Goal: Navigation & Orientation: Find specific page/section

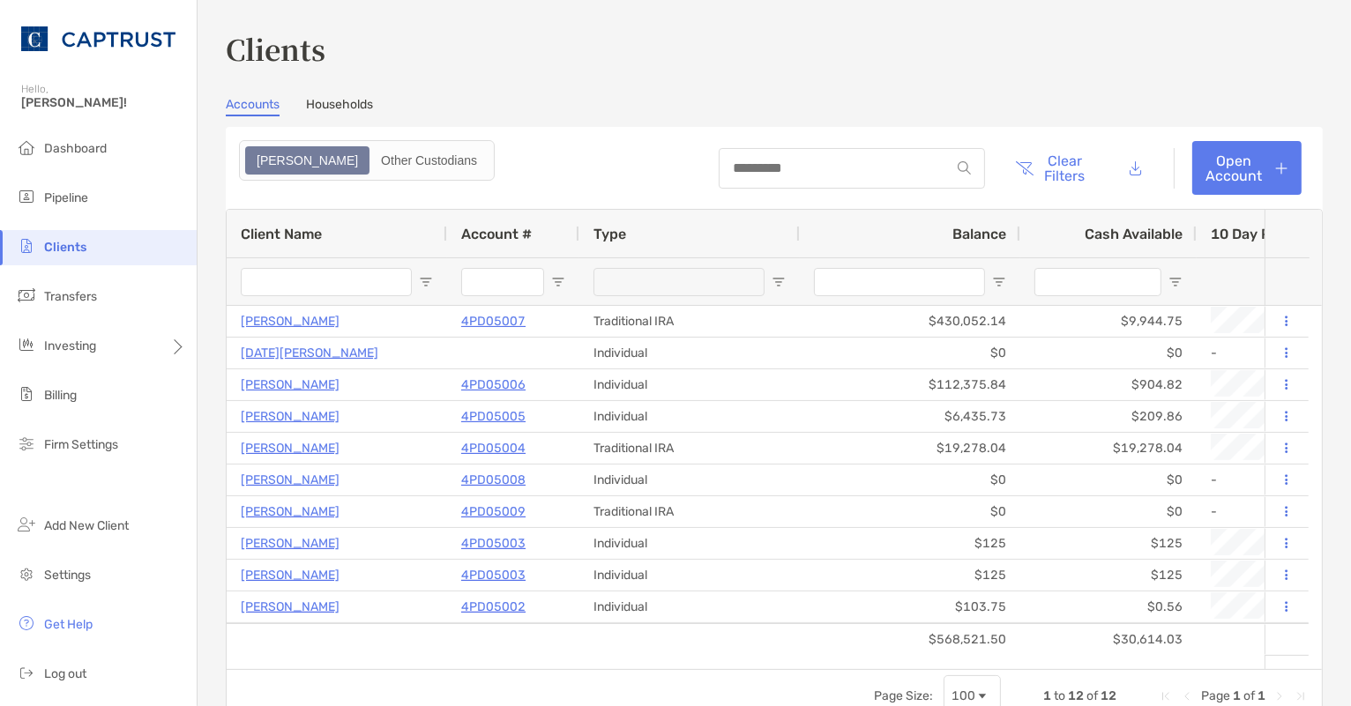
scroll to position [51, 0]
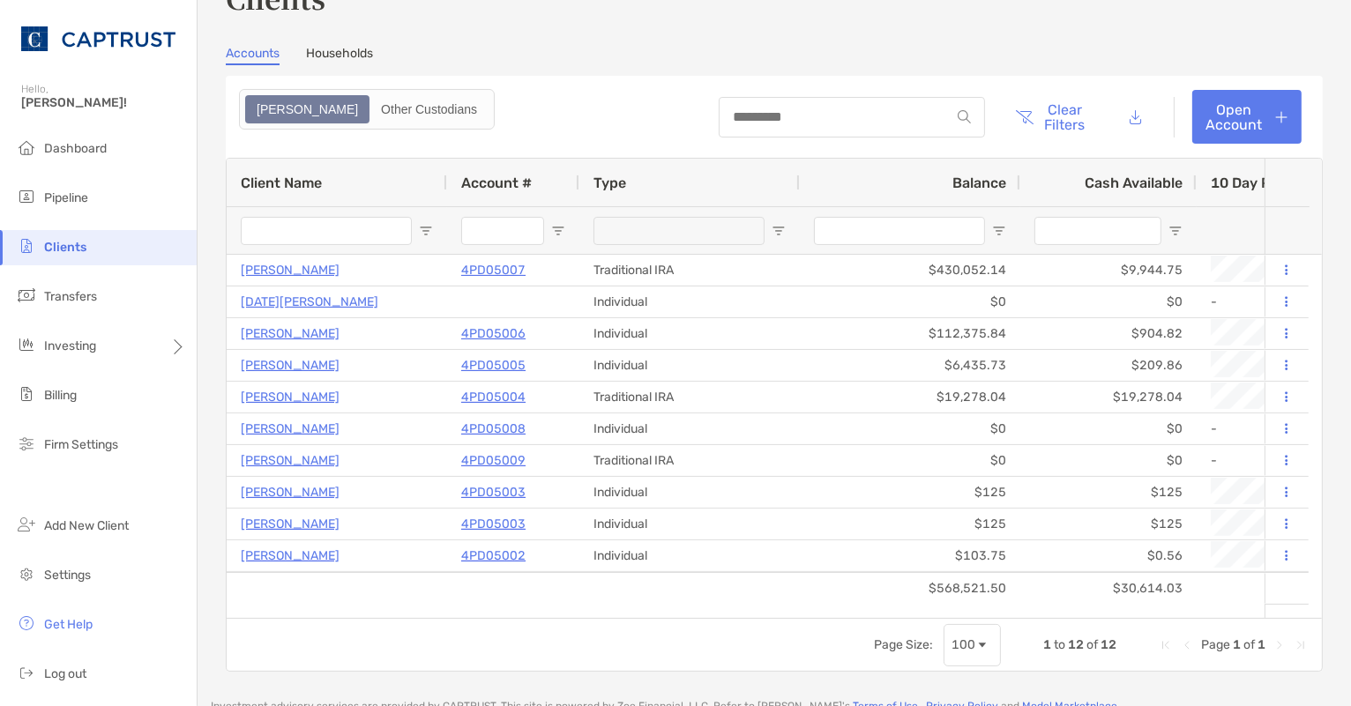
click at [1130, 30] on div "Clients Accounts Households Zoe Other Custodians Clear Filters Open Account 1 t…" at bounding box center [774, 324] width 1097 height 695
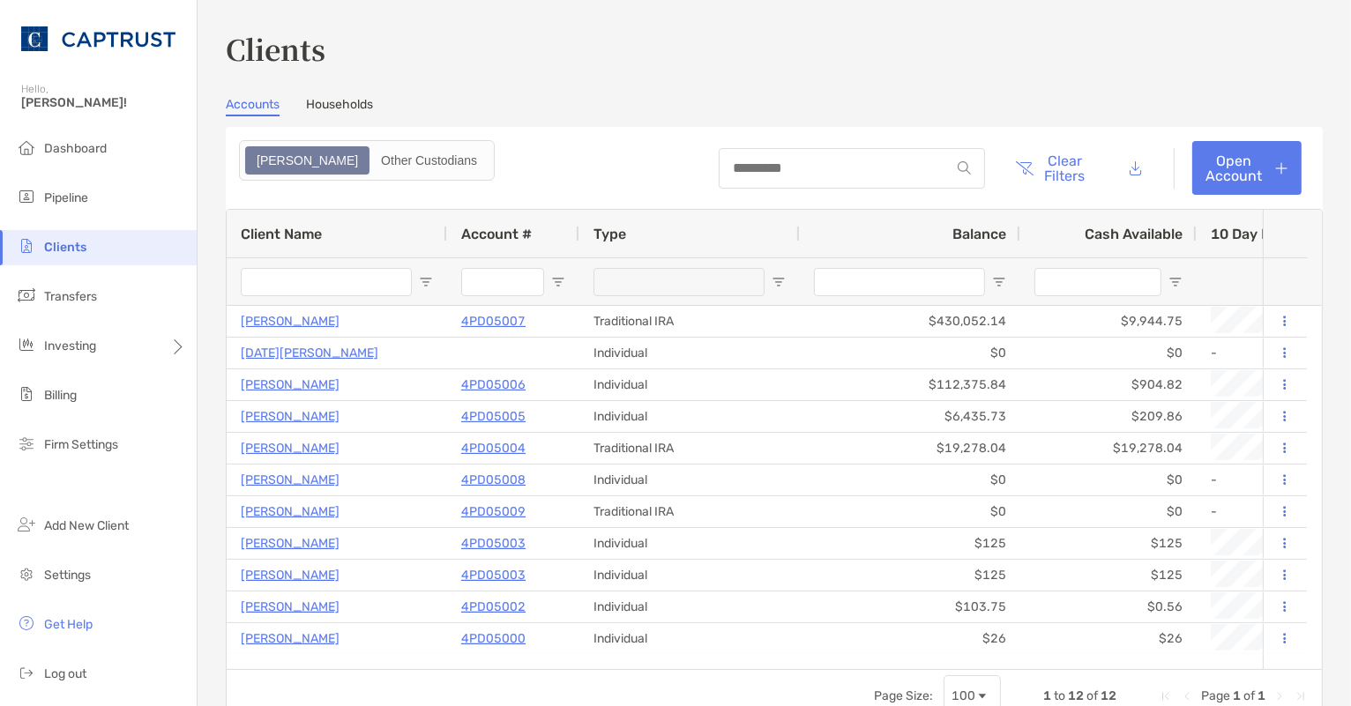
click at [355, 93] on div "Clients Accounts Households Zoe Other Custodians Clear Filters Open Account 1 t…" at bounding box center [774, 375] width 1097 height 695
click at [350, 107] on link "Households" at bounding box center [339, 106] width 67 height 19
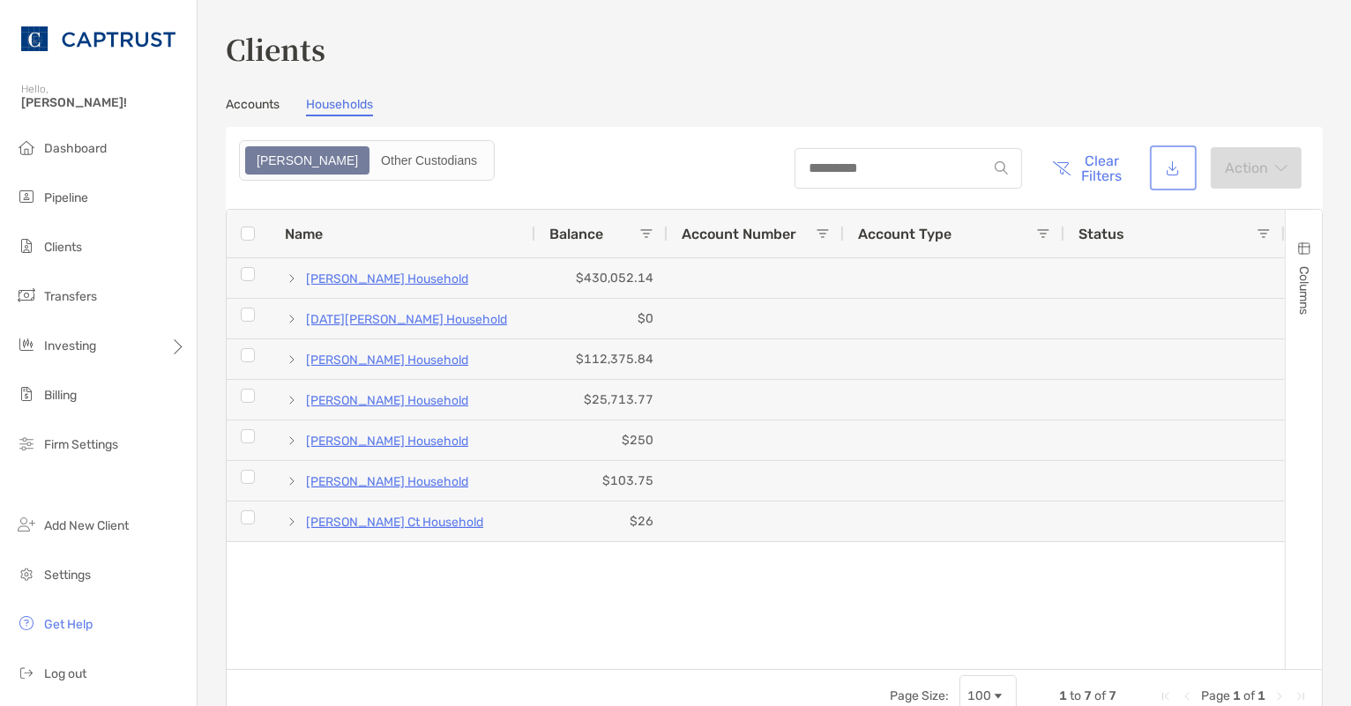
click at [1160, 161] on button "button" at bounding box center [1174, 168] width 40 height 38
click at [250, 104] on link "Accounts" at bounding box center [253, 106] width 54 height 19
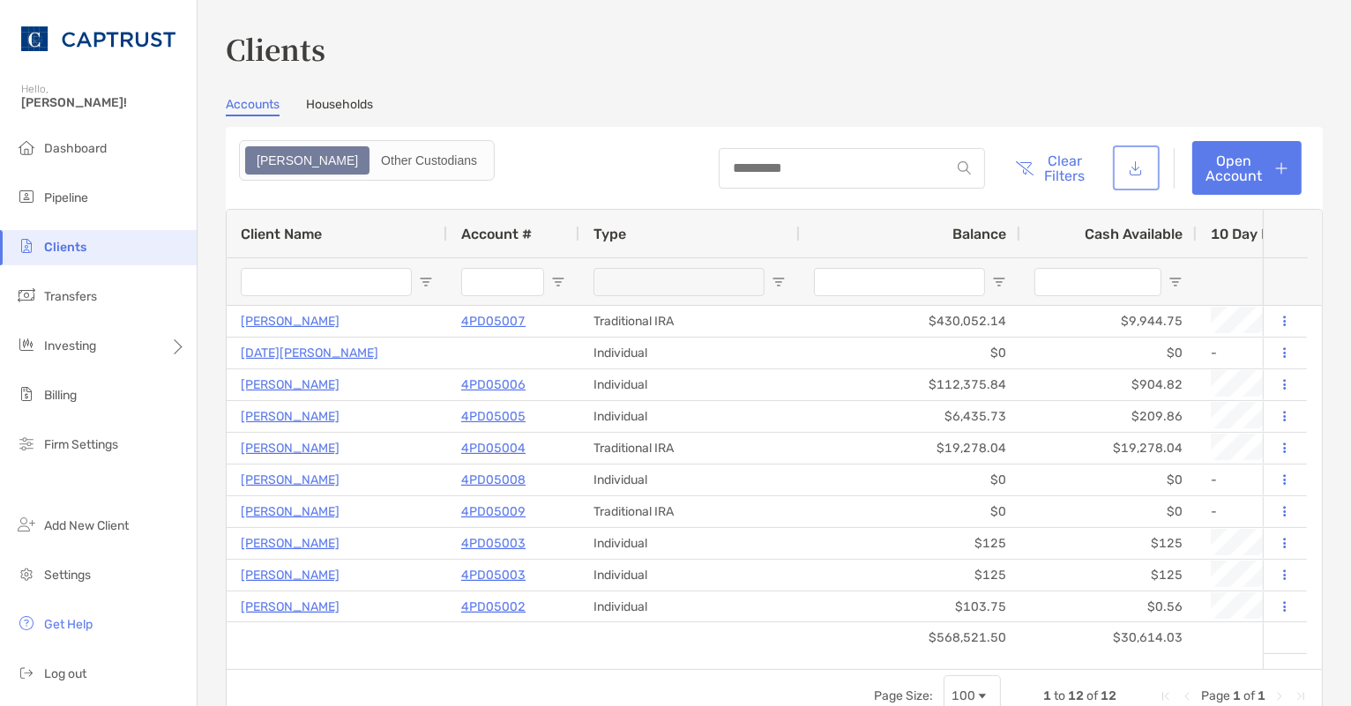
click at [1123, 169] on button "button" at bounding box center [1137, 168] width 40 height 38
click at [1064, 170] on button "Clear Filters" at bounding box center [1051, 168] width 96 height 54
